Goal: Task Accomplishment & Management: Manage account settings

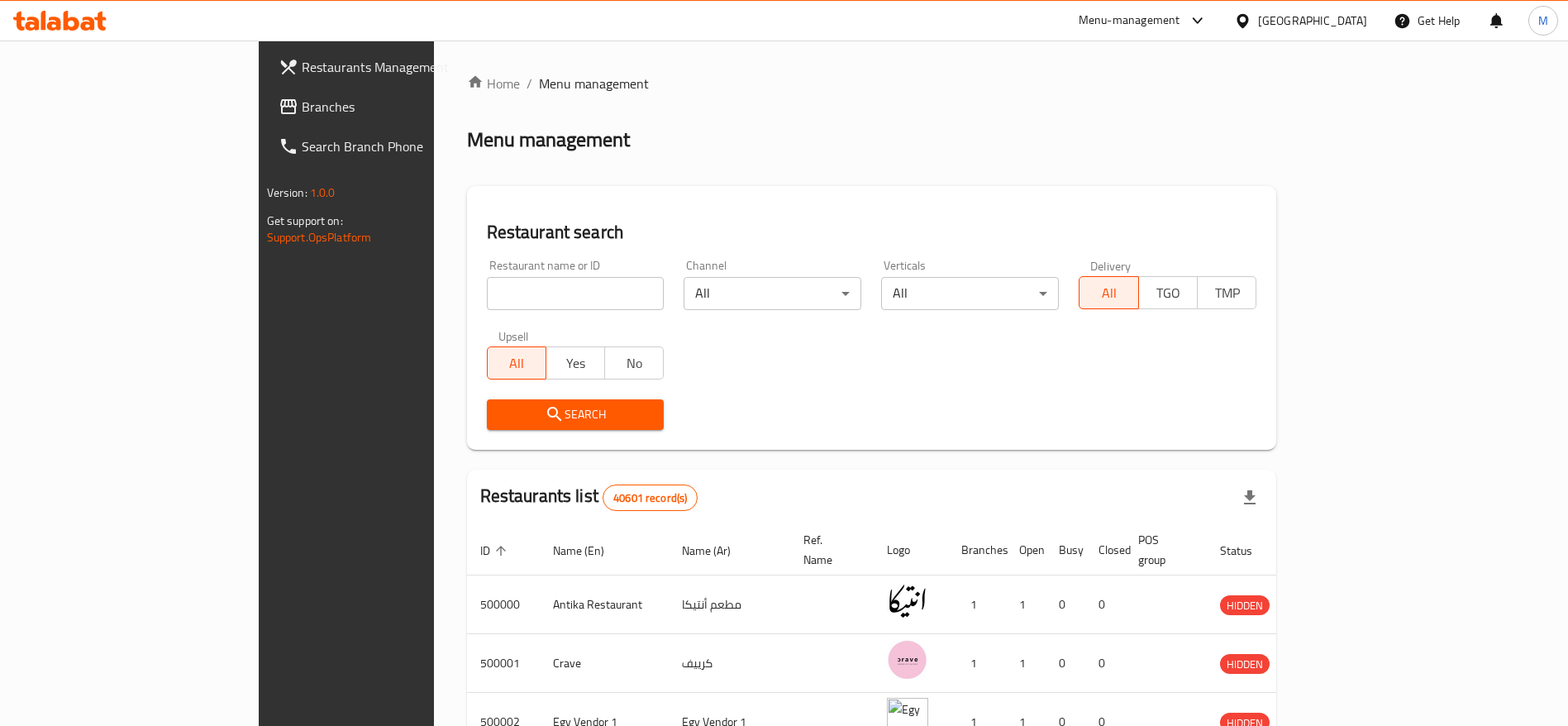
click at [523, 289] on input "search" at bounding box center [575, 293] width 177 height 33
type input "[PERSON_NAME]'s"
click at [500, 406] on span "Search" at bounding box center [575, 414] width 152 height 21
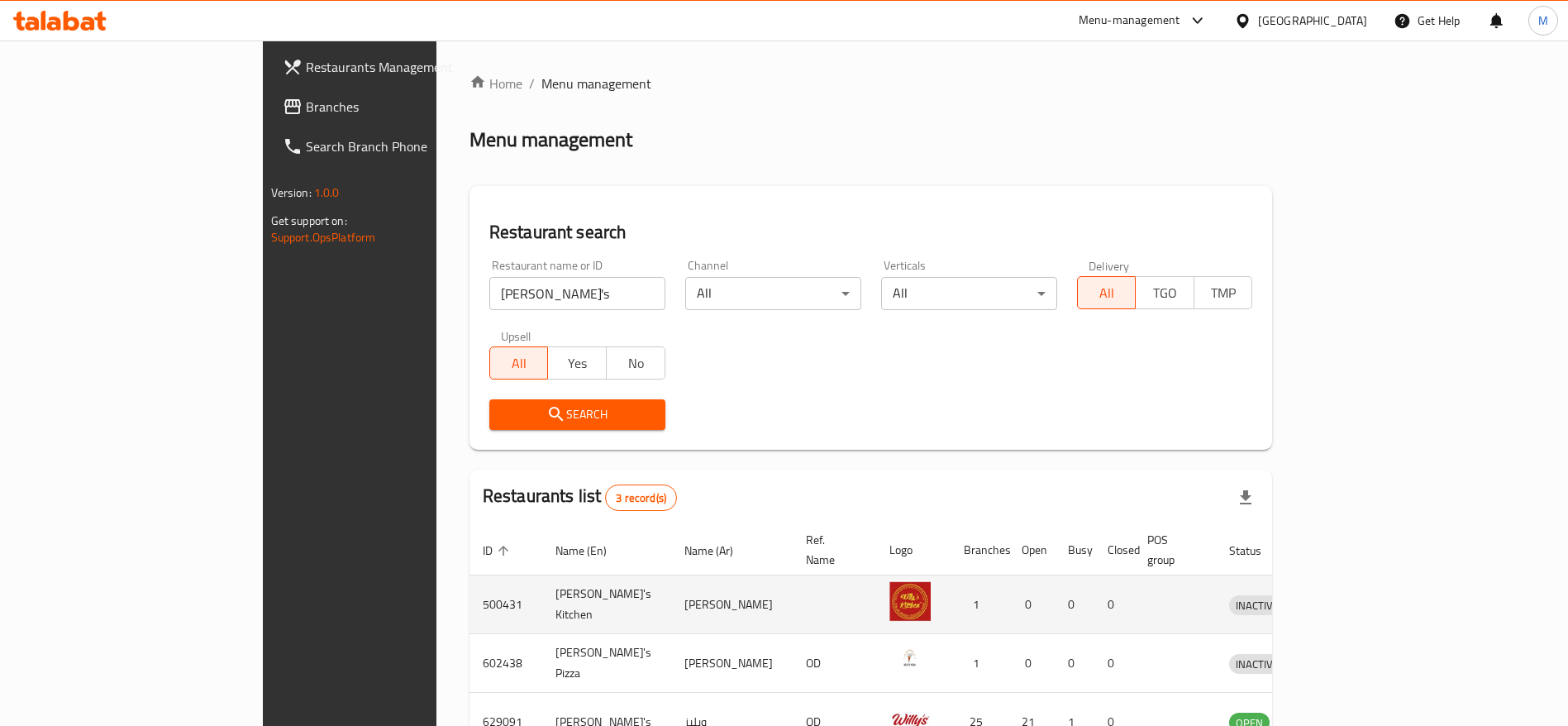
scroll to position [96, 0]
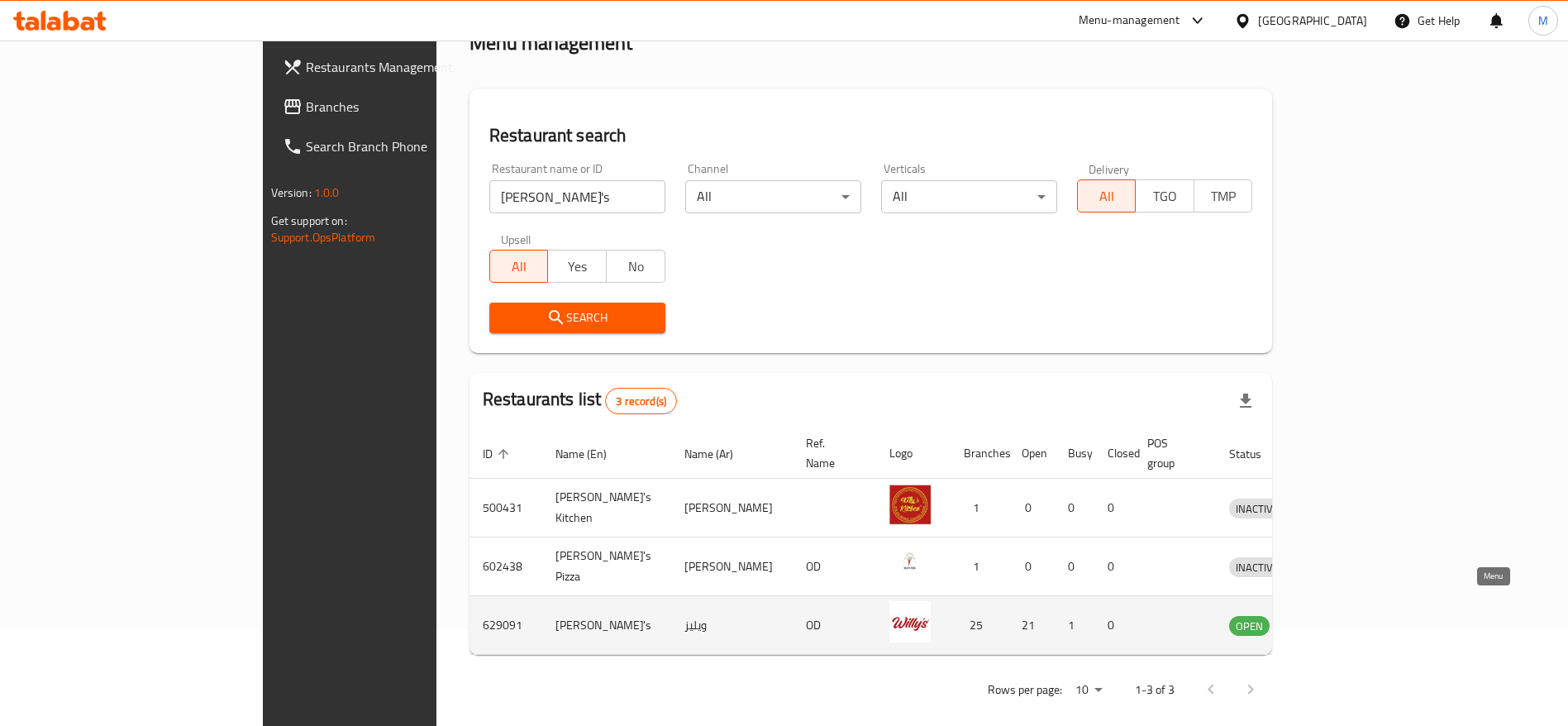
click at [1338, 615] on icon "enhanced table" at bounding box center [1328, 625] width 20 height 20
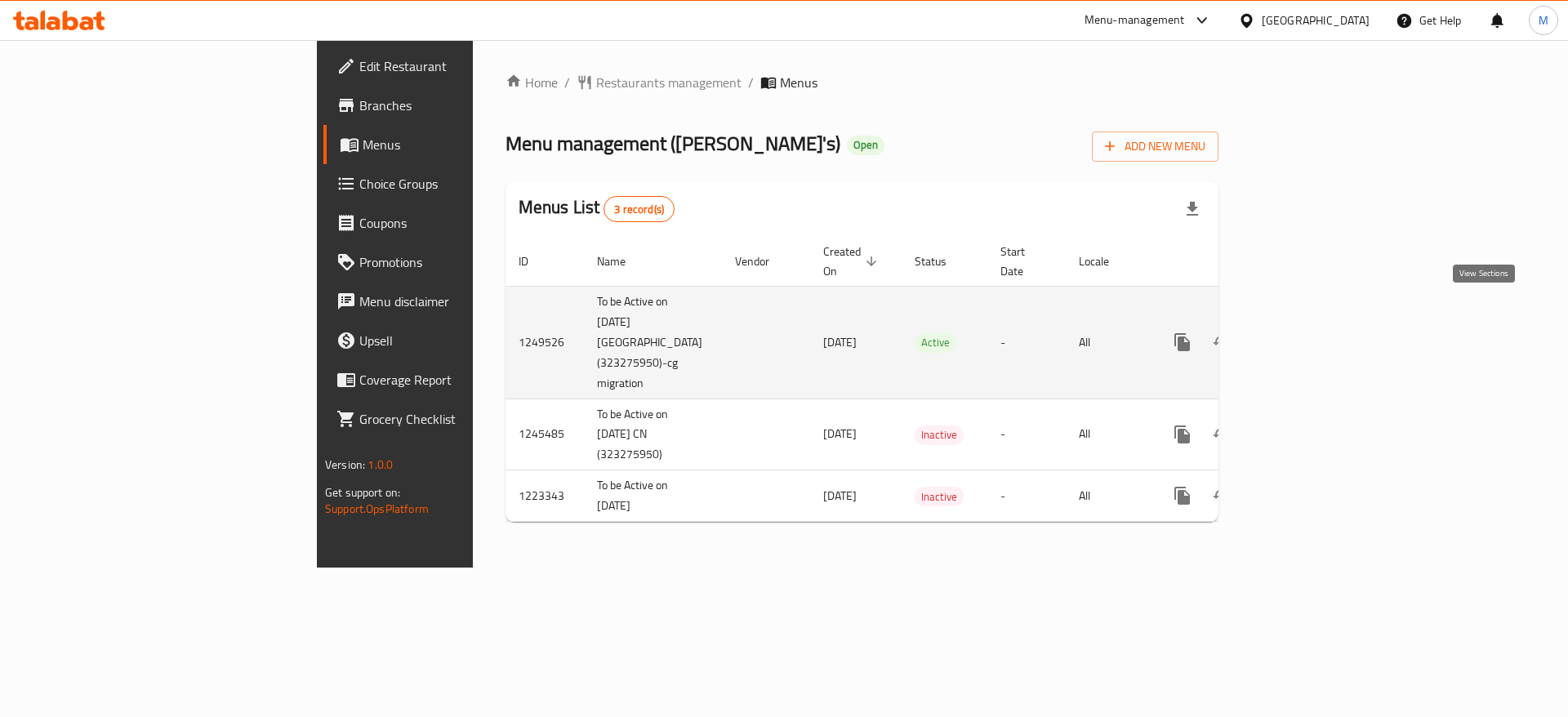
click at [1307, 335] on icon "enhanced table" at bounding box center [1301, 342] width 15 height 15
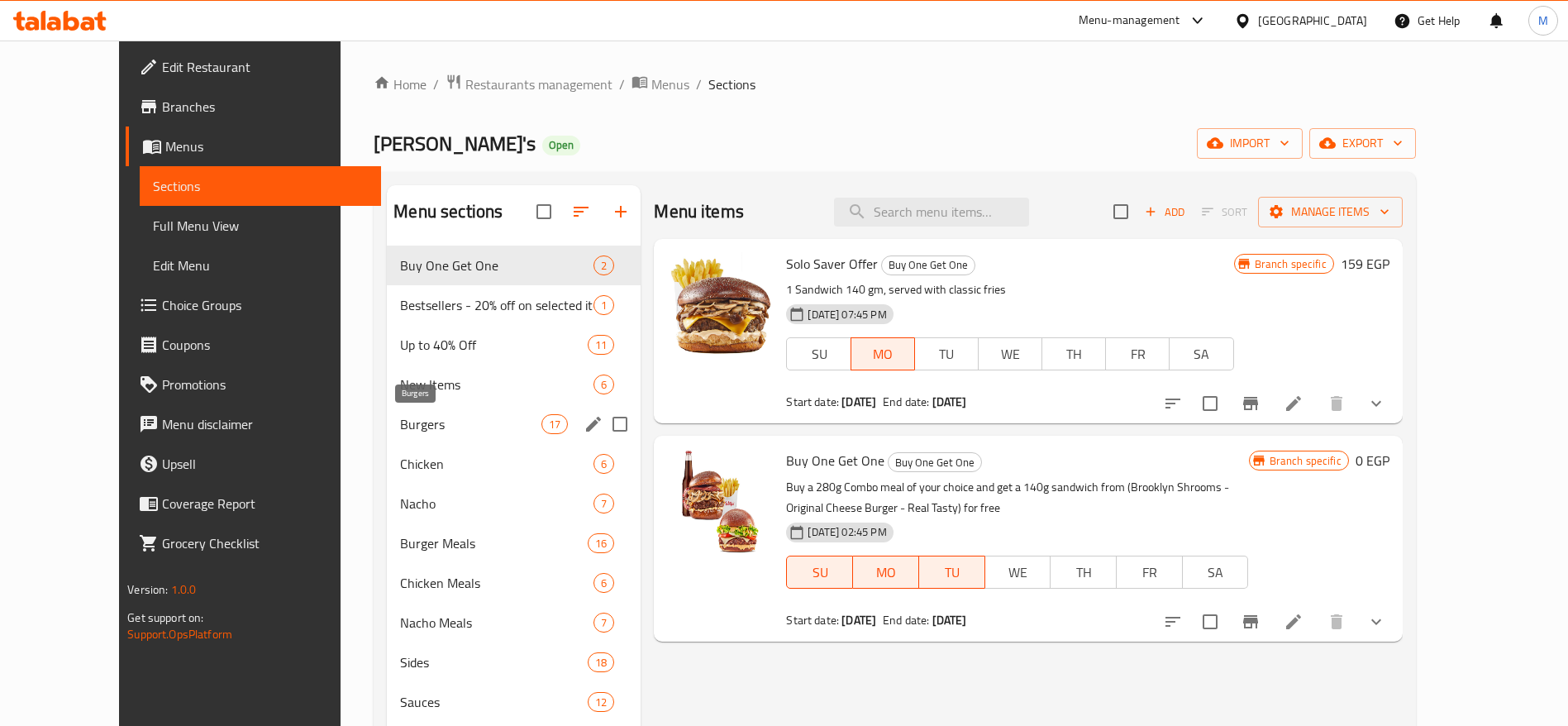
click at [400, 421] on span "Burgers" at bounding box center [470, 425] width 141 height 20
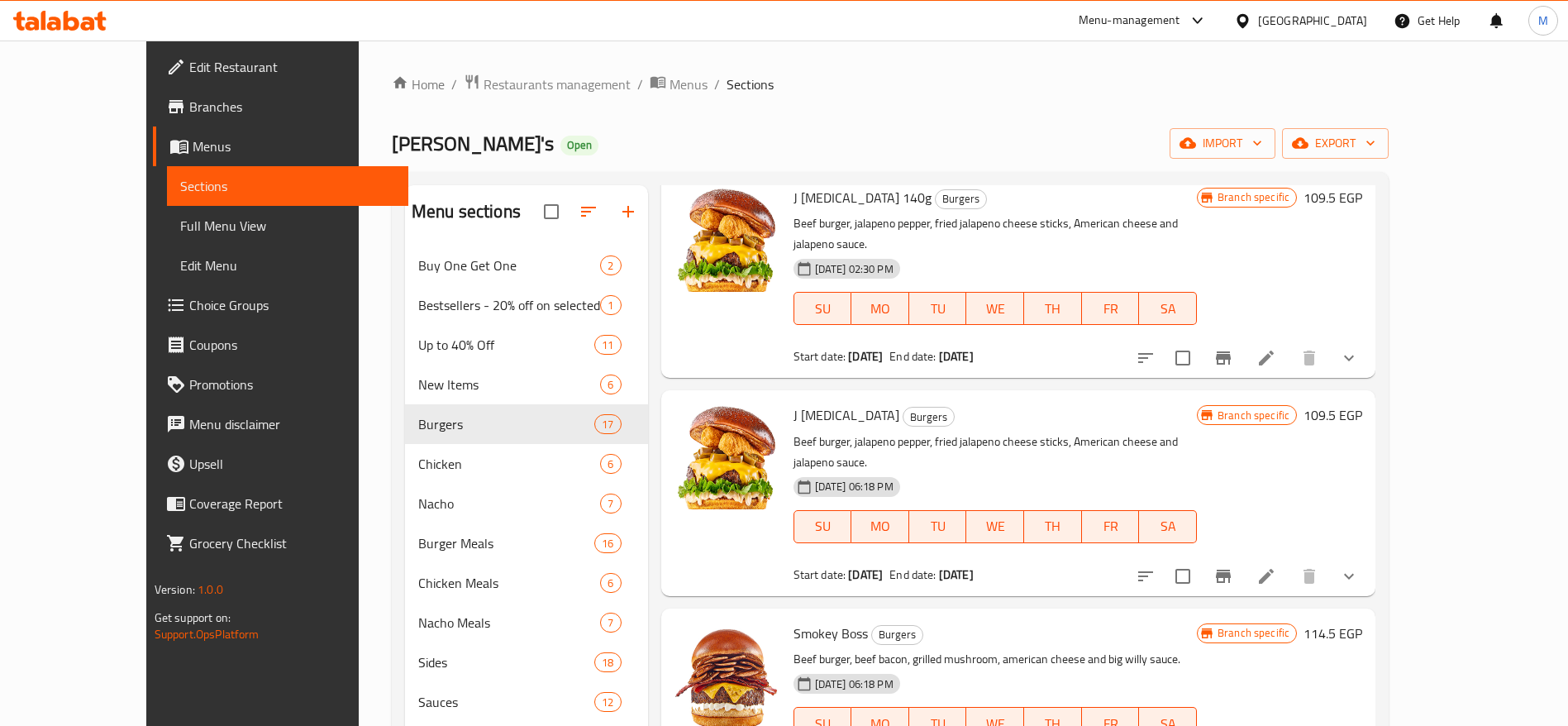
scroll to position [1253, 0]
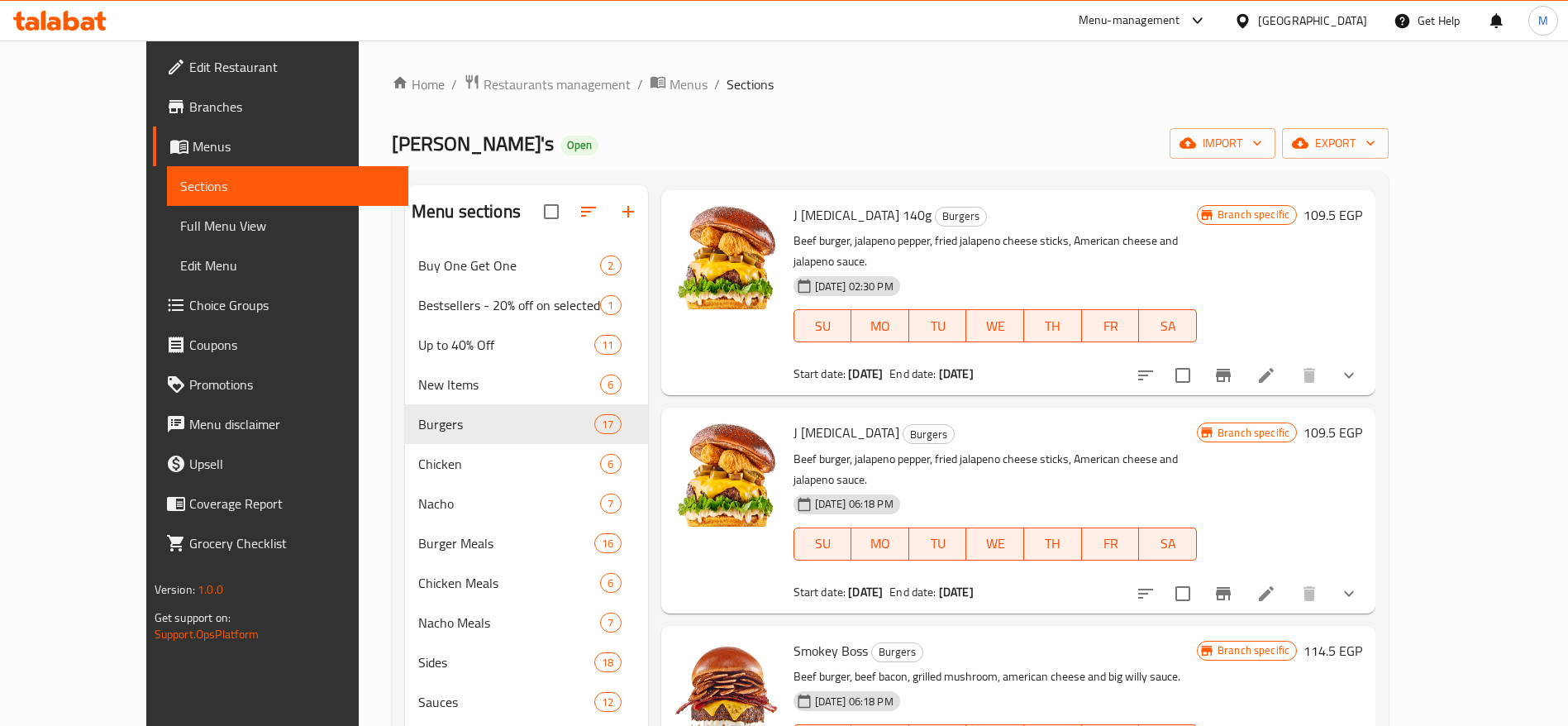
click at [1359, 584] on icon "show more" at bounding box center [1349, 594] width 20 height 20
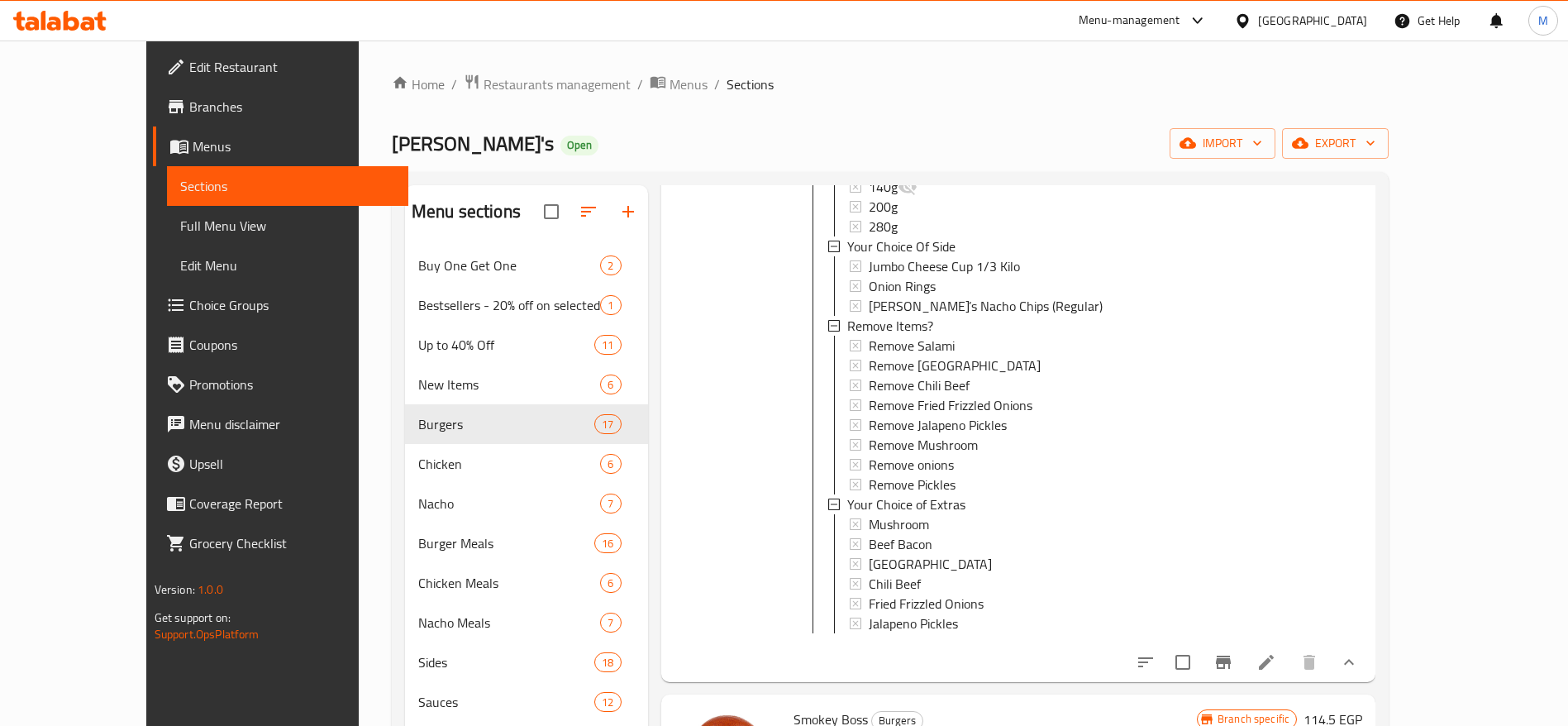
scroll to position [1885, 0]
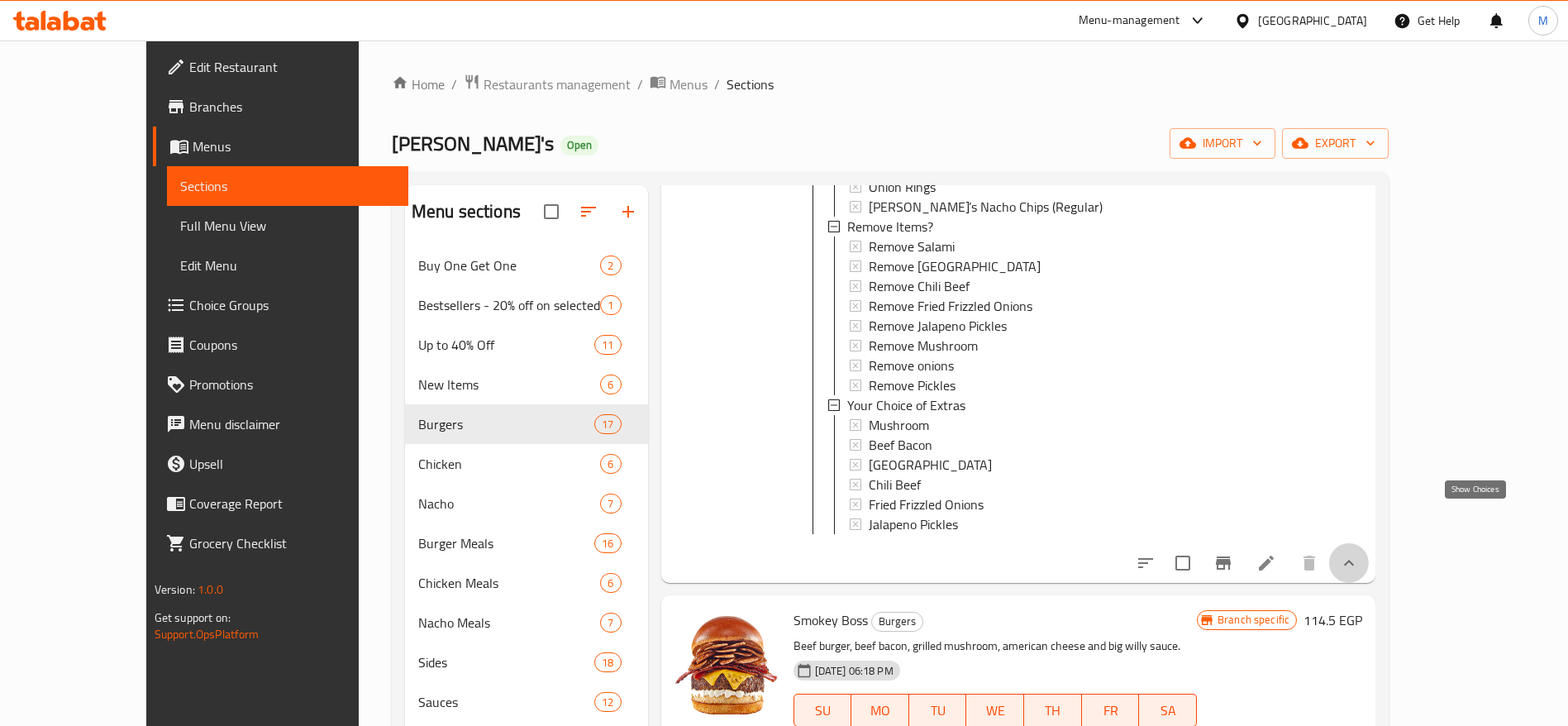
click at [1359, 553] on icon "show more" at bounding box center [1349, 563] width 20 height 20
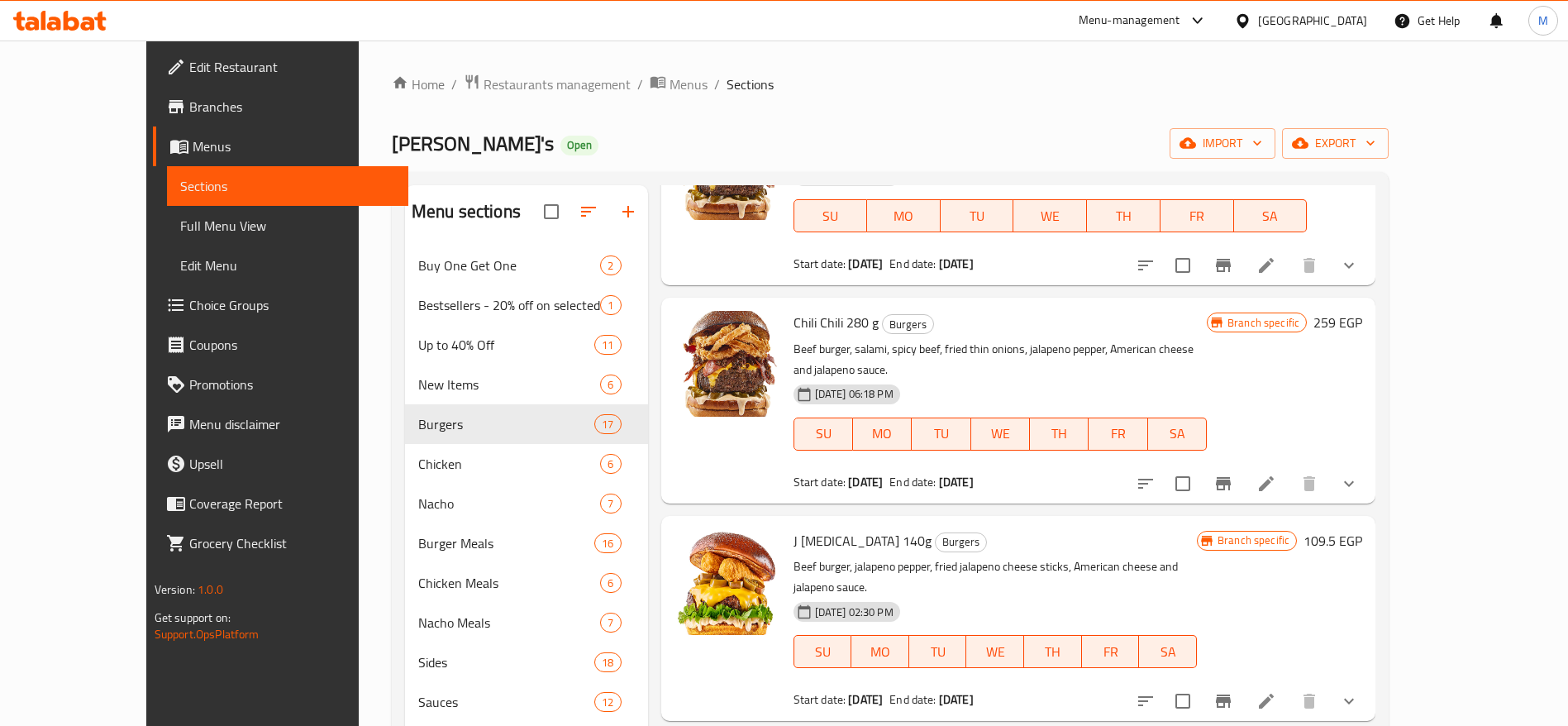
scroll to position [924, 0]
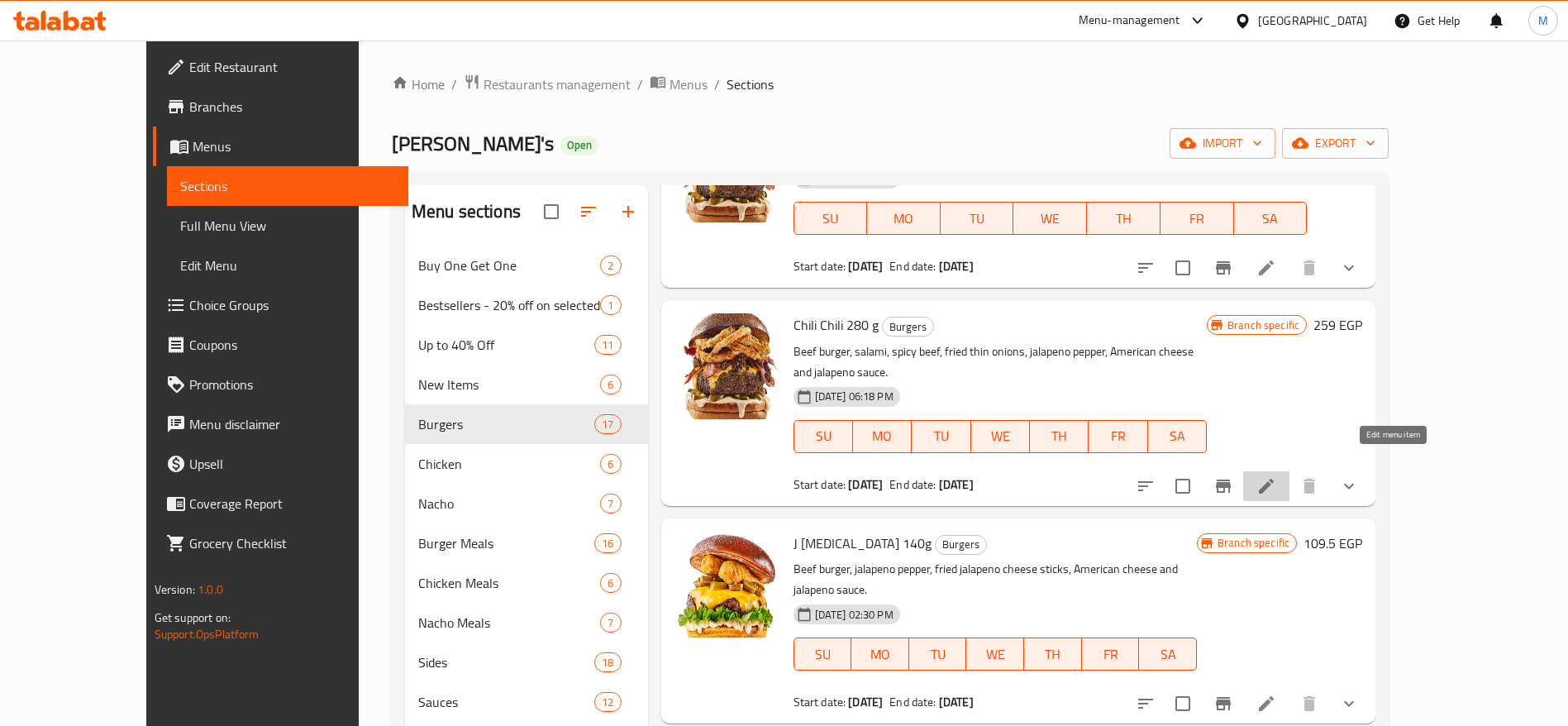
click at [1273, 479] on icon at bounding box center [1266, 487] width 15 height 15
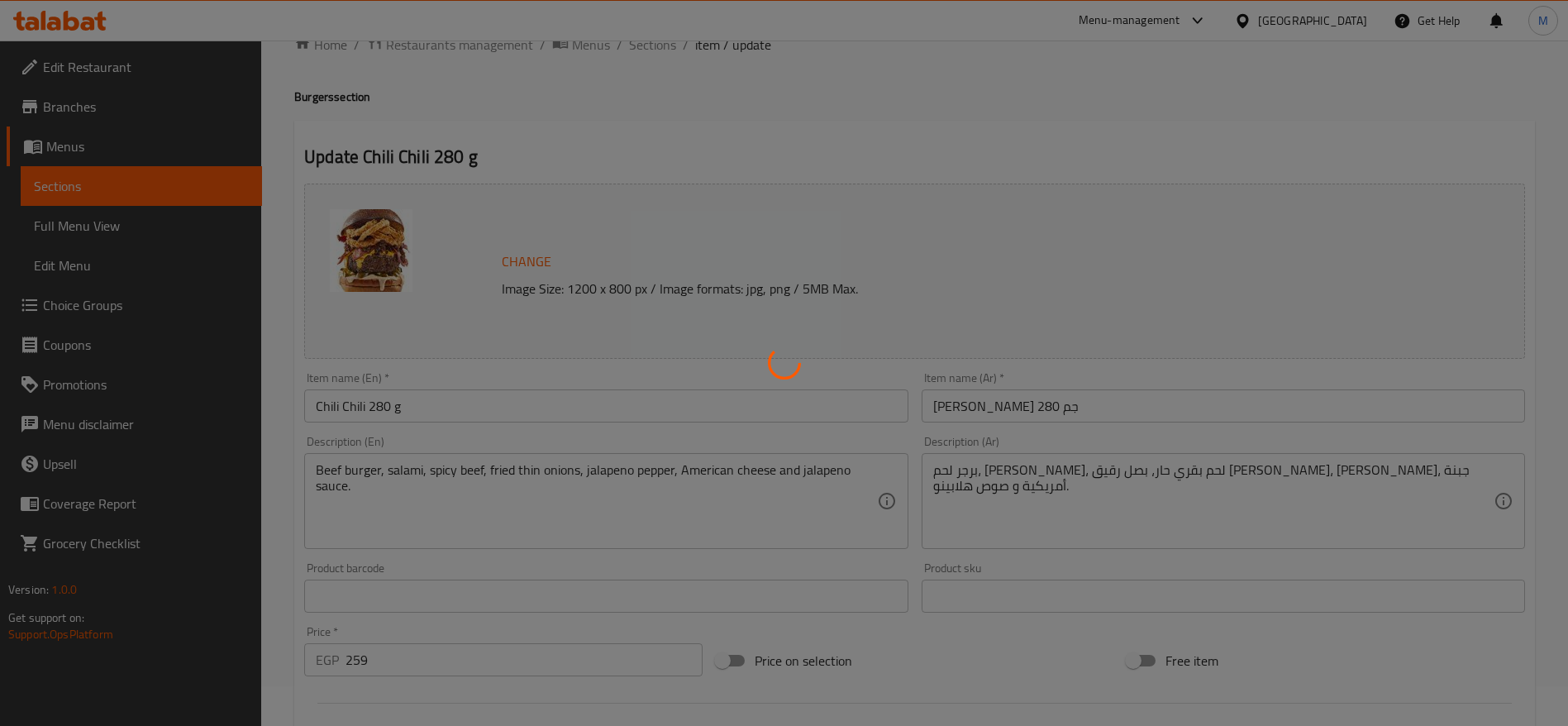
scroll to position [25, 0]
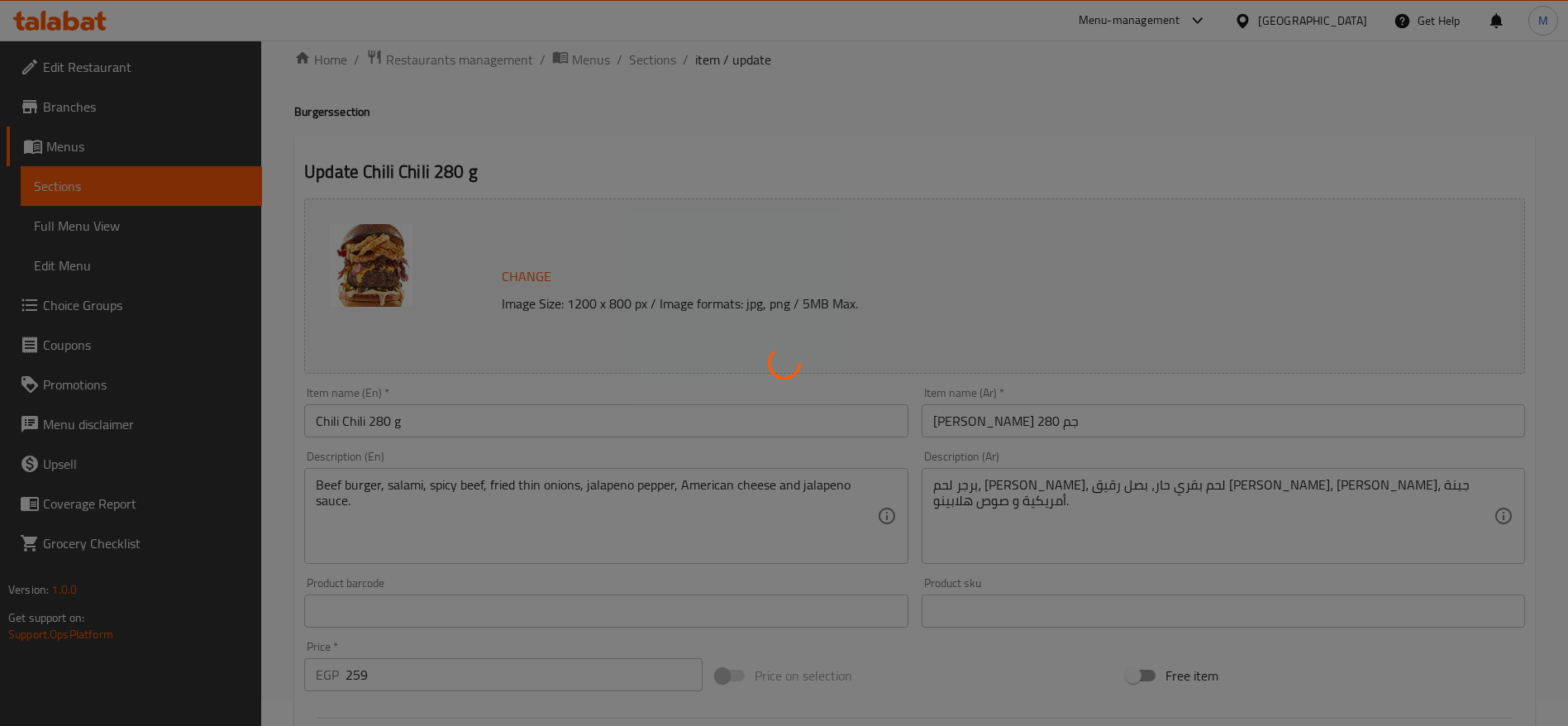
type input "اختيارك من الخبز"
type input "1"
type input "اختيارك من الطبق الجانبي"
type input "0"
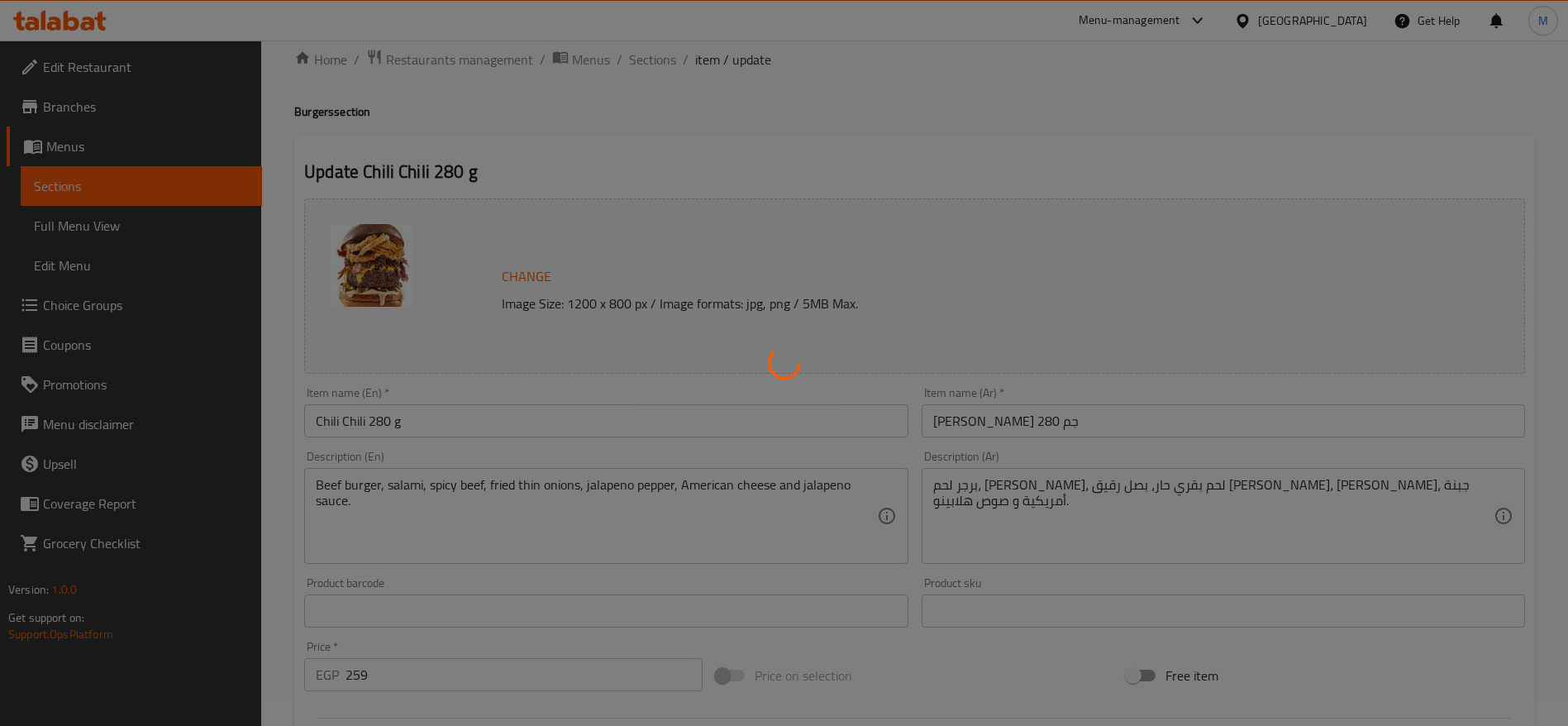
type input "0"
type input "اختيارك من الإضافات"
type input "0"
type input "9"
type input "اختيارك من الإضافات"
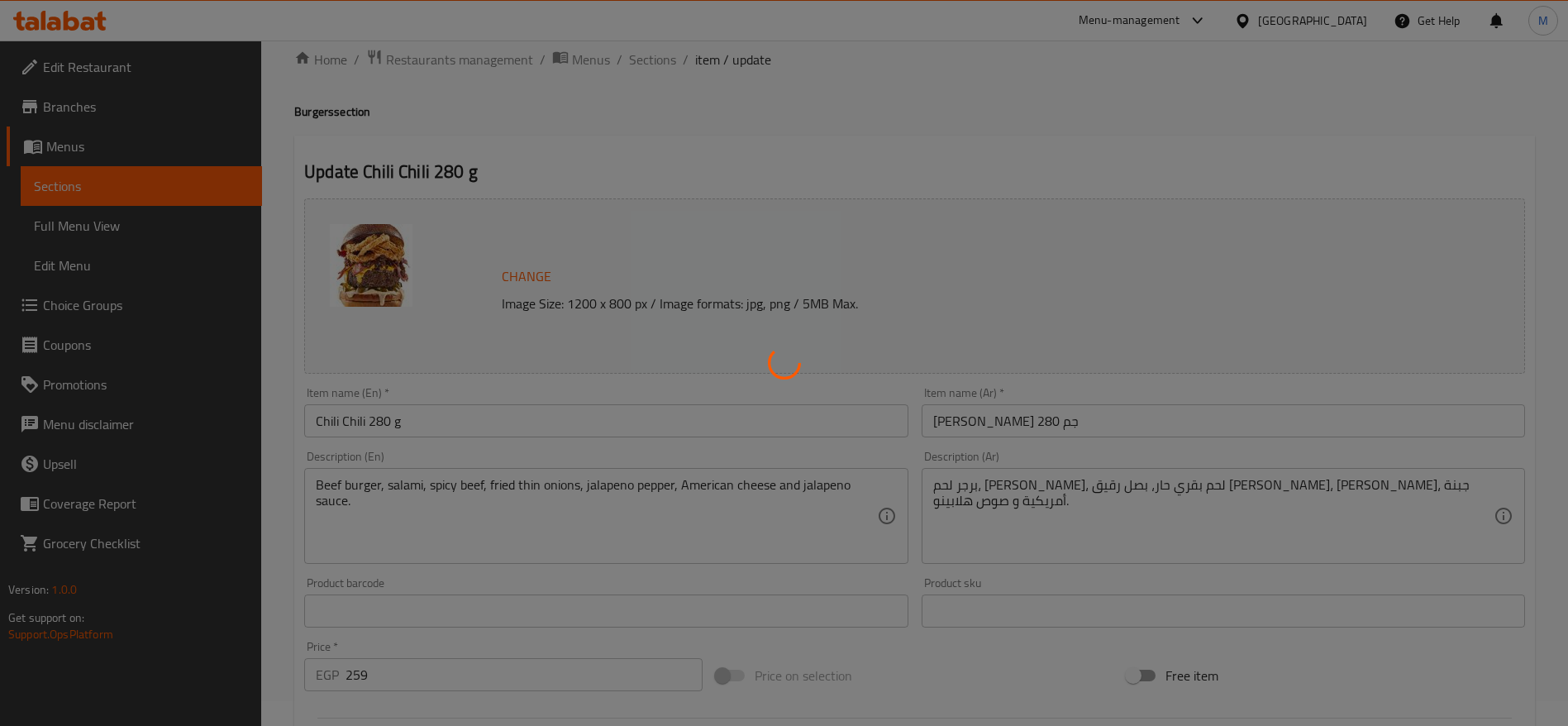
type input "0"
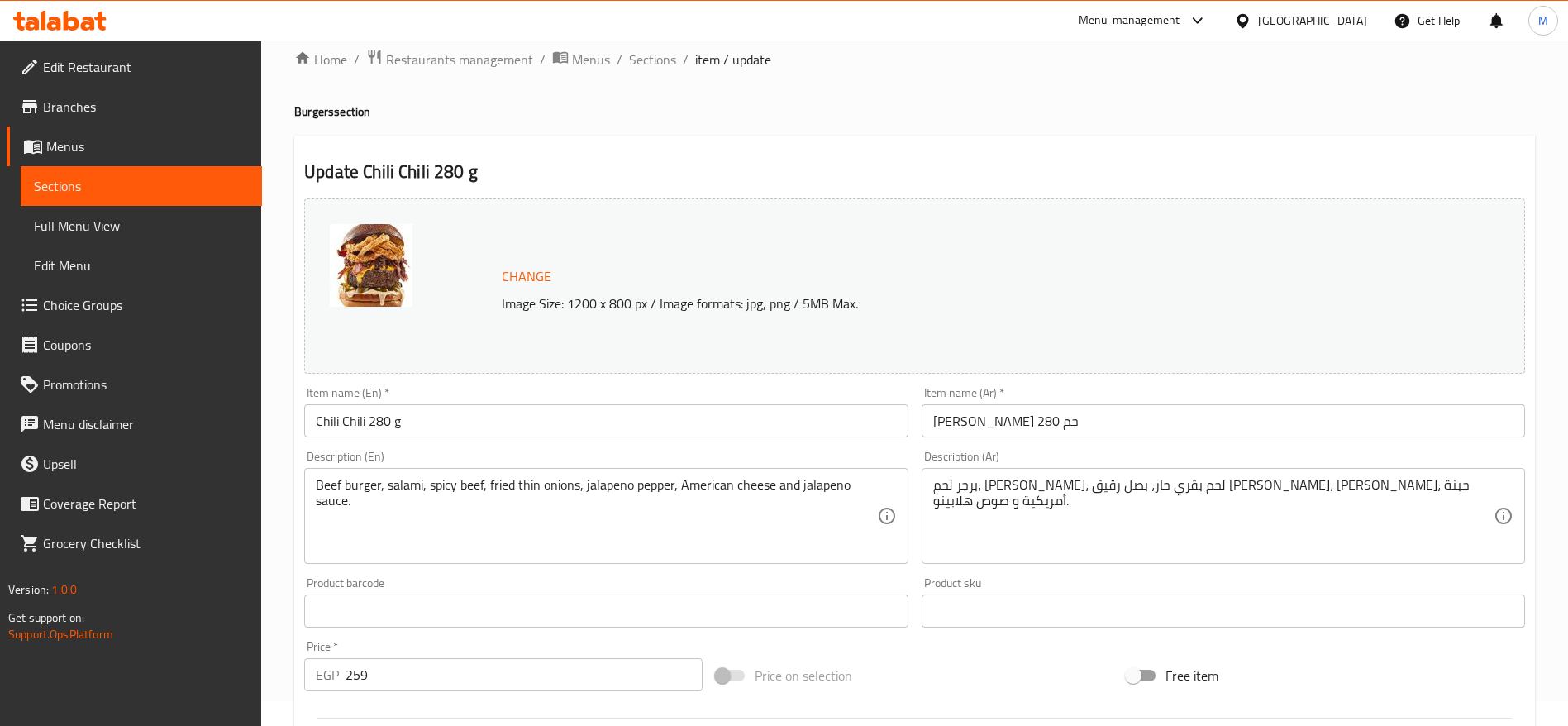
scroll to position [0, 0]
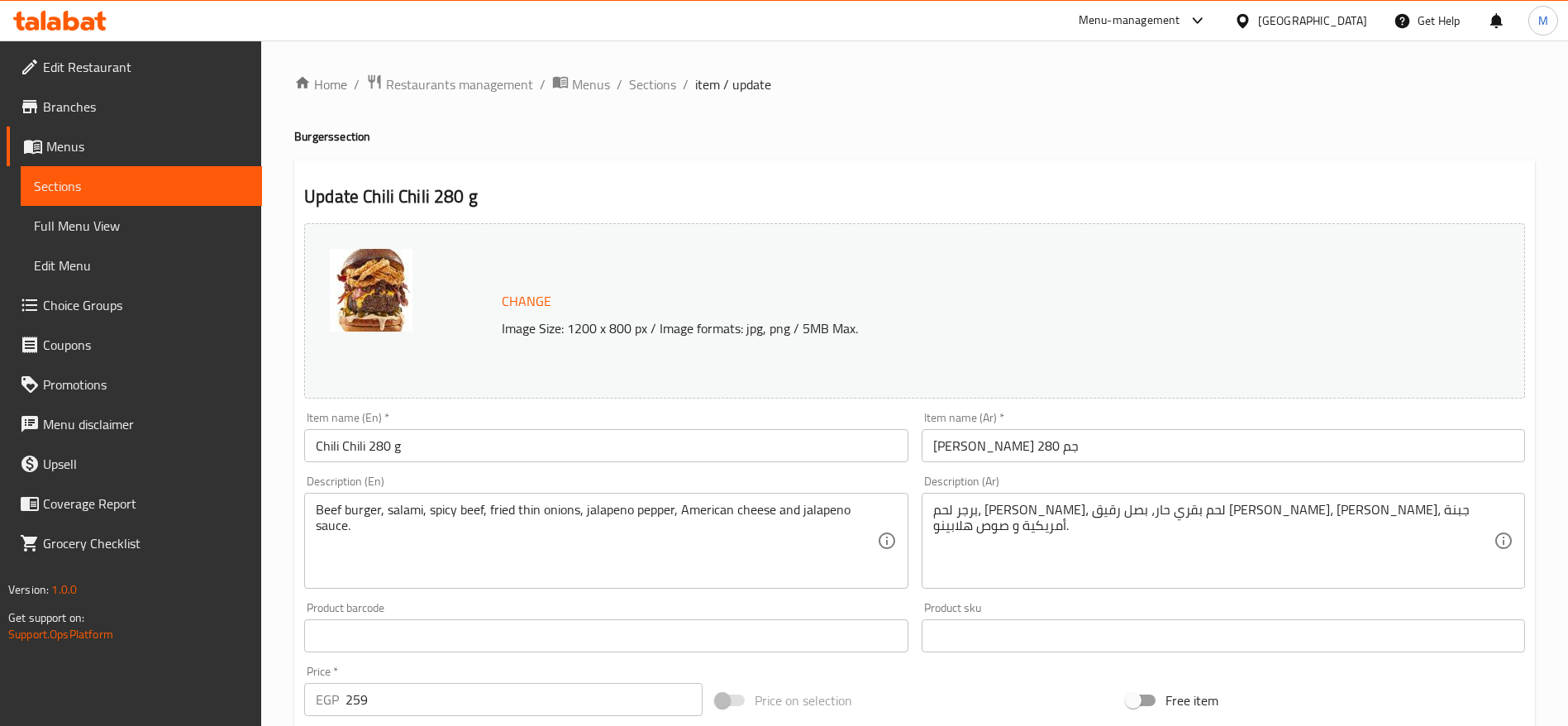
click at [163, 184] on span "Sections" at bounding box center [141, 186] width 215 height 20
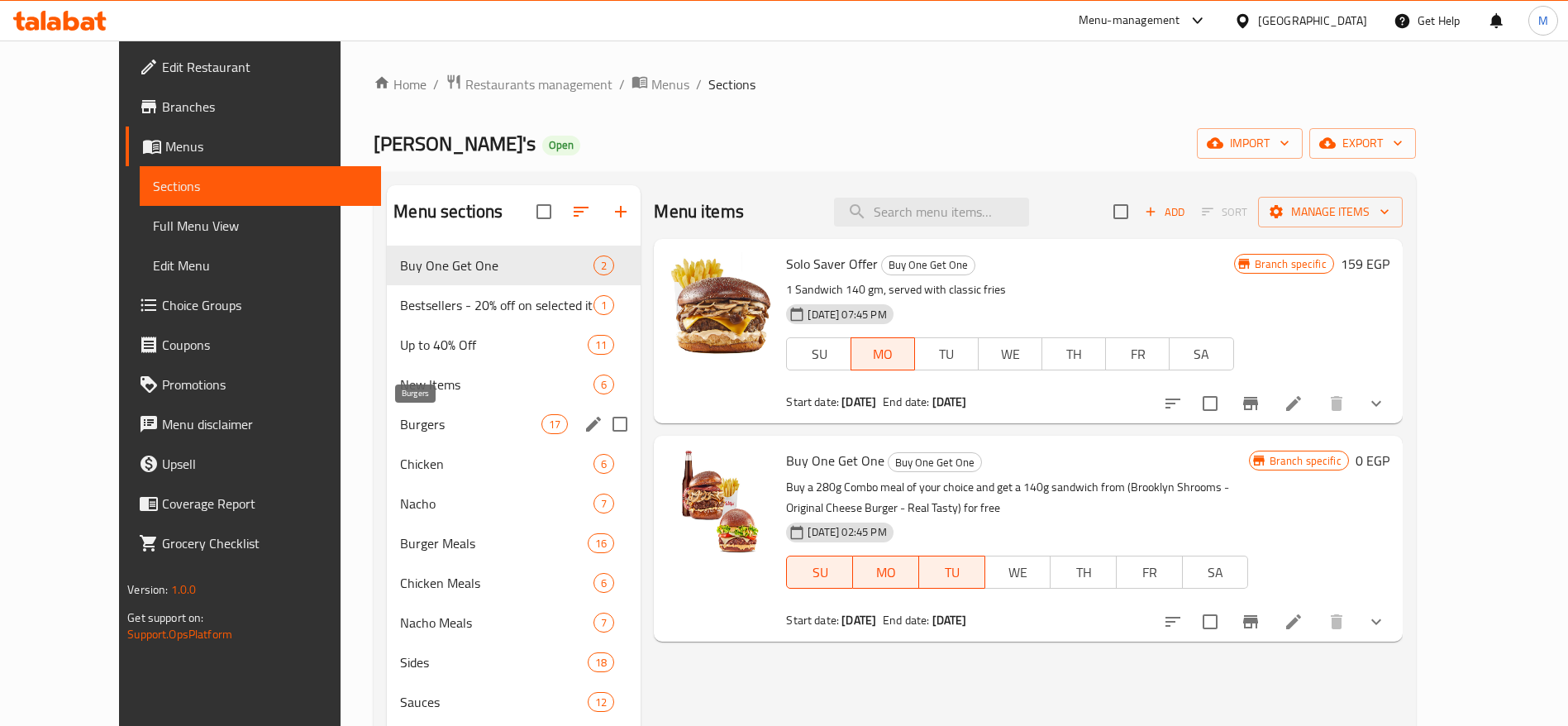
click at [400, 425] on span "Burgers" at bounding box center [470, 425] width 141 height 20
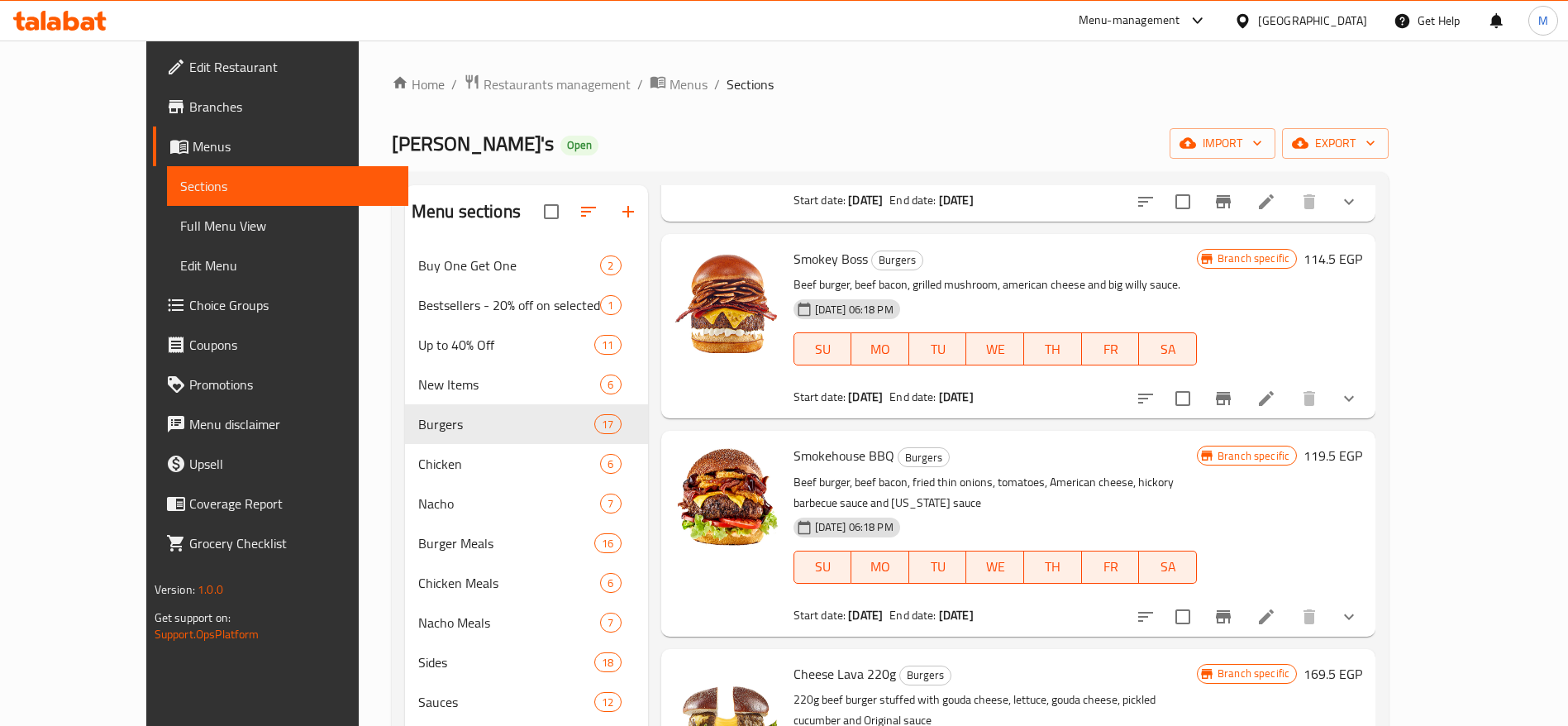
scroll to position [1645, 0]
click at [67, 20] on icon at bounding box center [71, 21] width 16 height 20
